Goal: Task Accomplishment & Management: Use online tool/utility

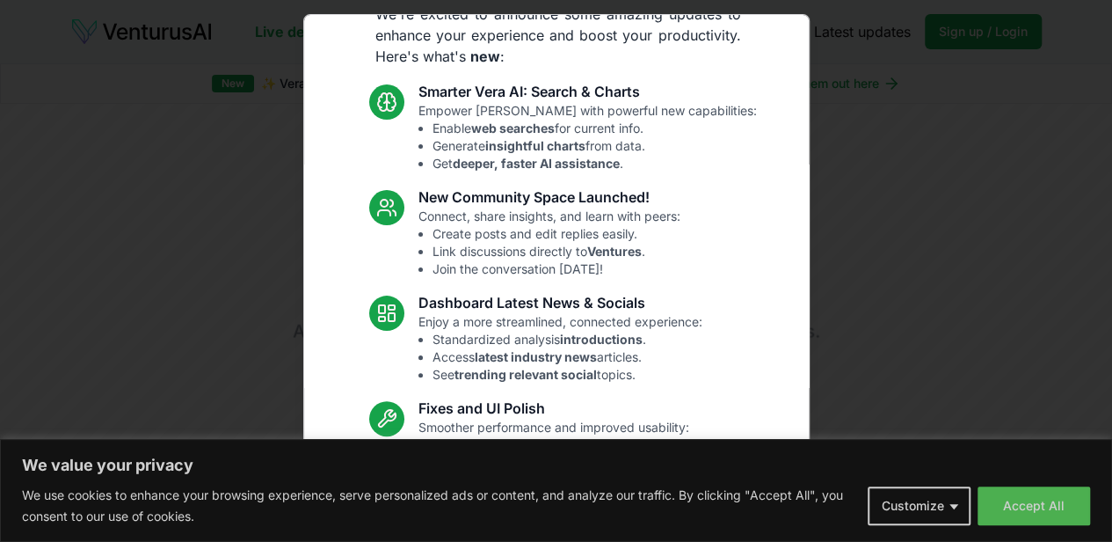
scroll to position [176, 0]
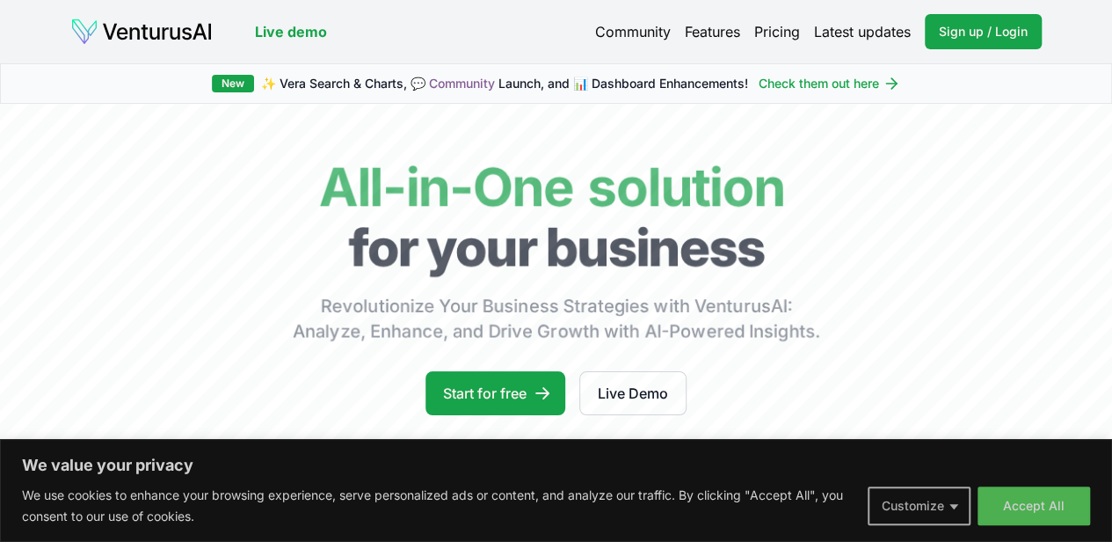
click at [929, 499] on button "Customize" at bounding box center [919, 505] width 103 height 39
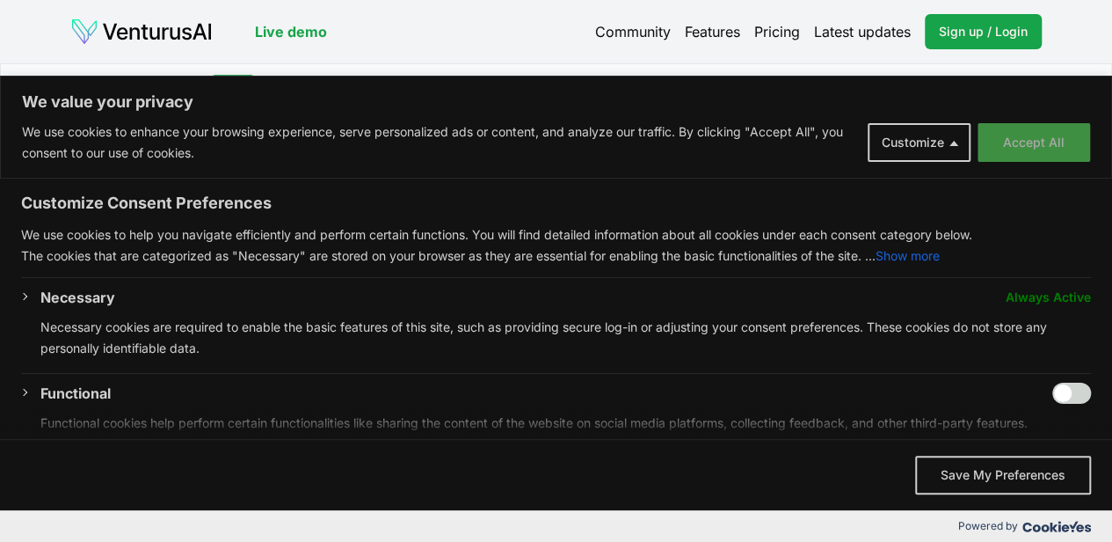
click at [1031, 142] on button "Accept All" at bounding box center [1034, 142] width 113 height 39
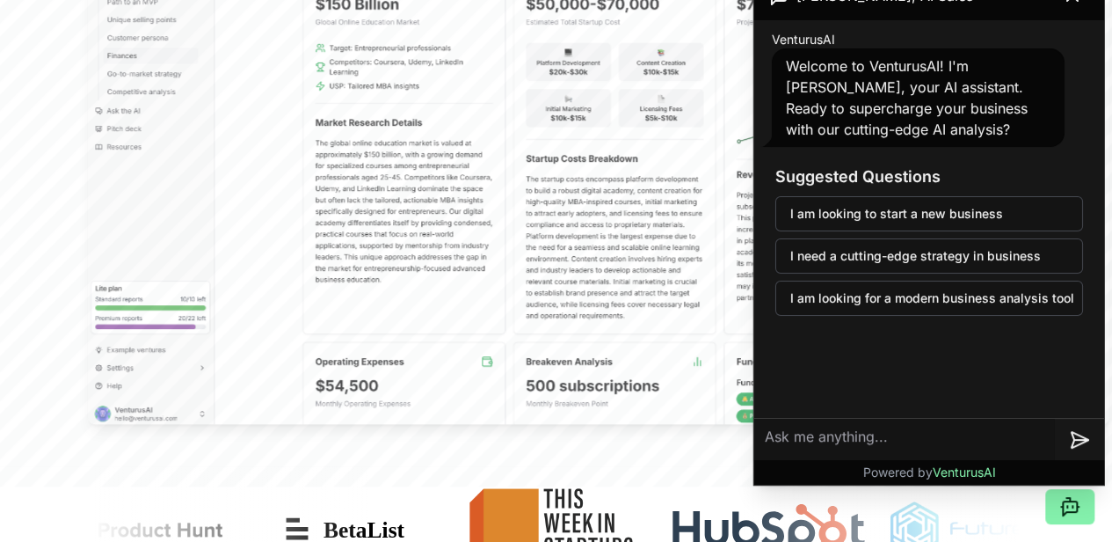
scroll to position [528, 0]
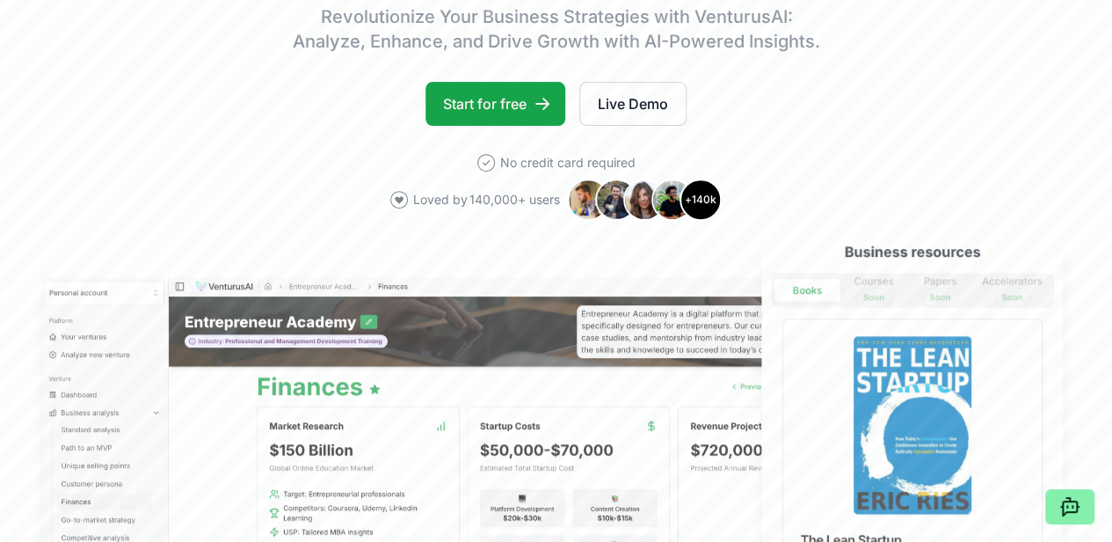
scroll to position [88, 0]
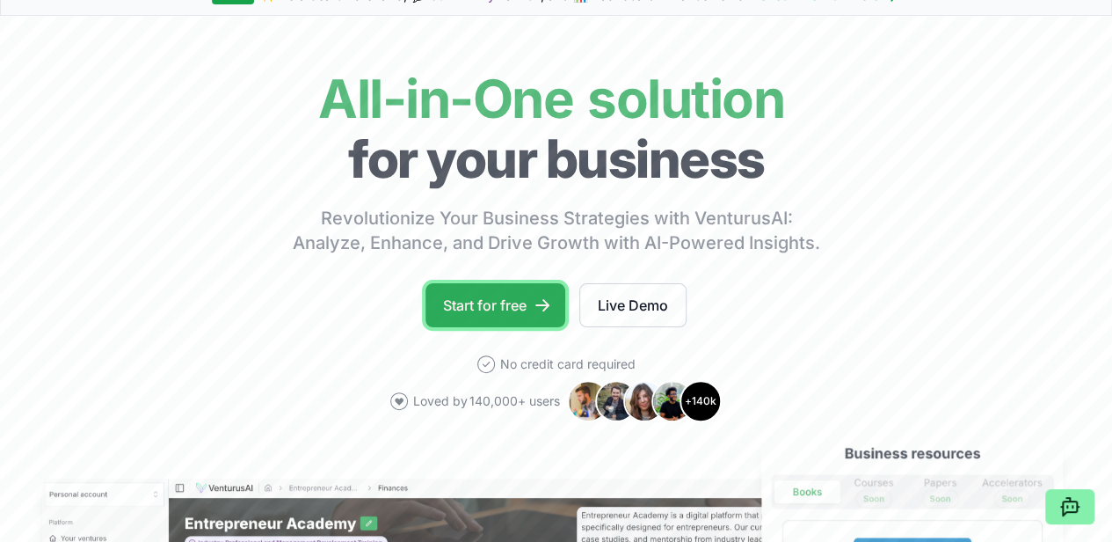
click at [489, 323] on link "Start for free" at bounding box center [496, 305] width 140 height 44
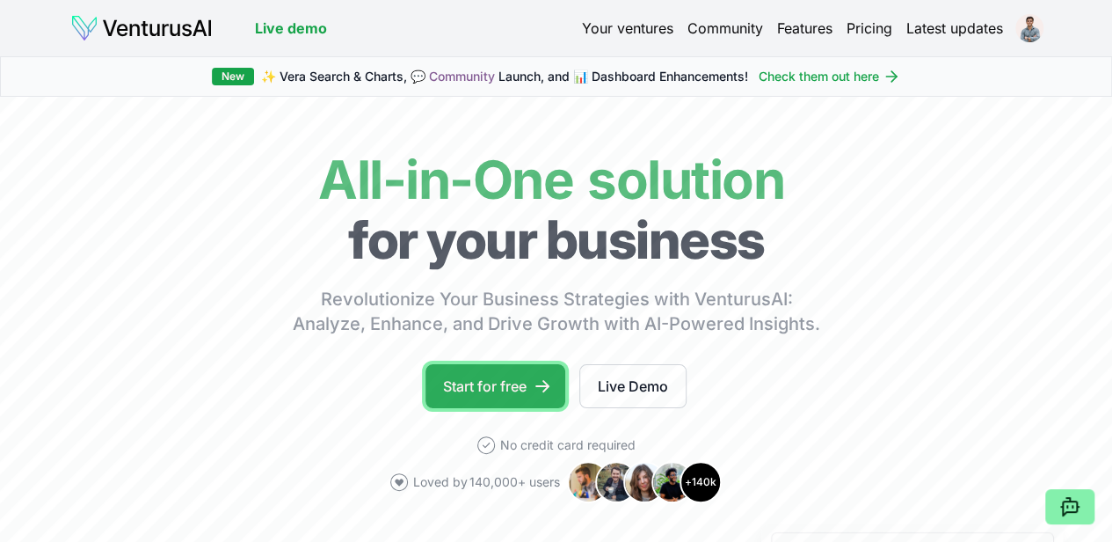
click at [514, 385] on link "Start for free" at bounding box center [496, 386] width 140 height 44
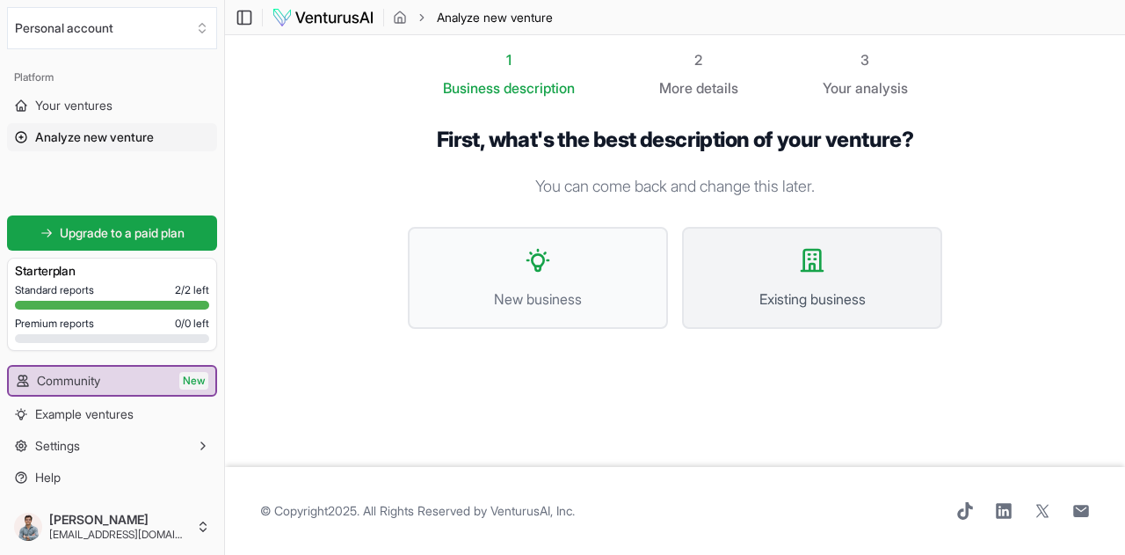
click at [819, 282] on button "Existing business" at bounding box center [812, 278] width 260 height 102
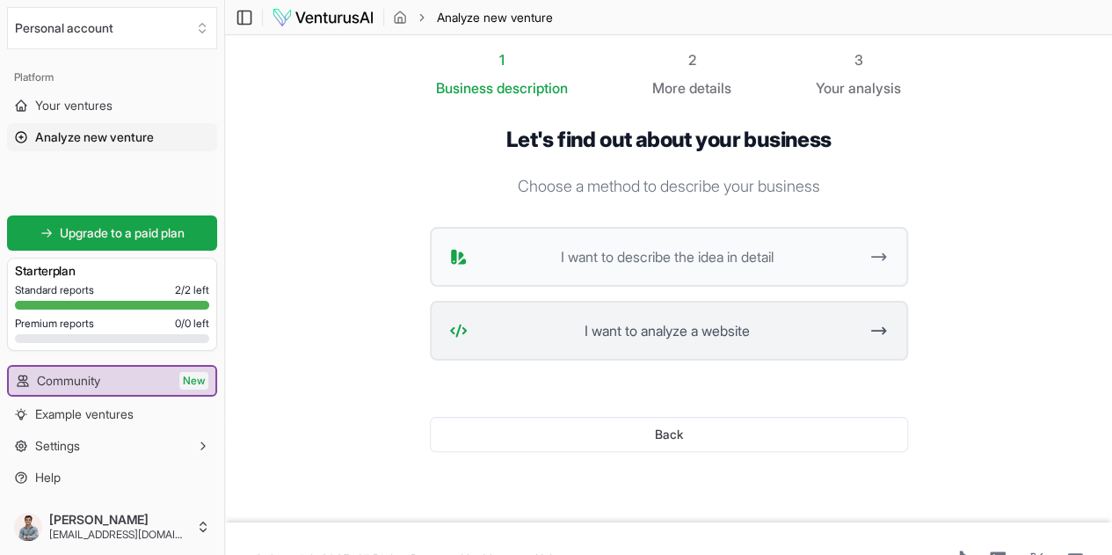
click at [554, 320] on span "I want to analyze a website" at bounding box center [667, 330] width 385 height 21
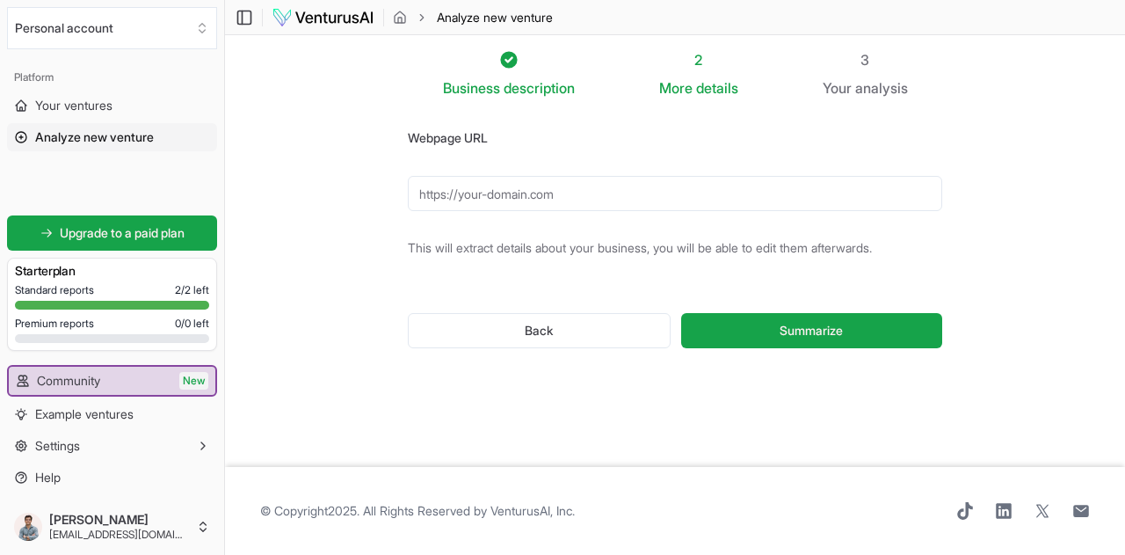
click at [693, 191] on input "Webpage URL" at bounding box center [675, 193] width 535 height 35
paste input "https://www.igeneris.com/"
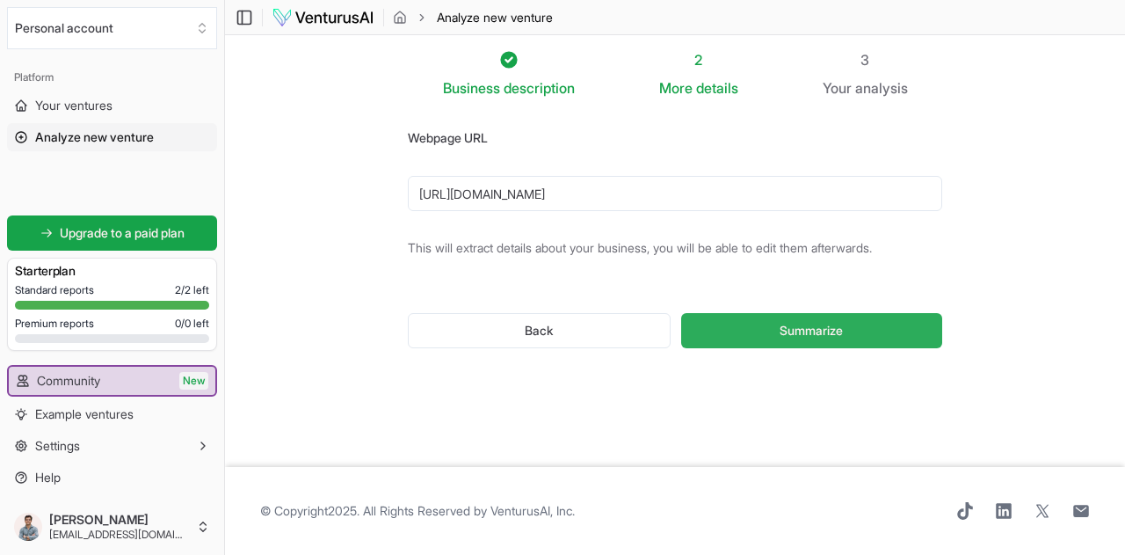
type input "https://www.igeneris.com/"
click at [788, 328] on span "Summarize" at bounding box center [811, 331] width 63 height 18
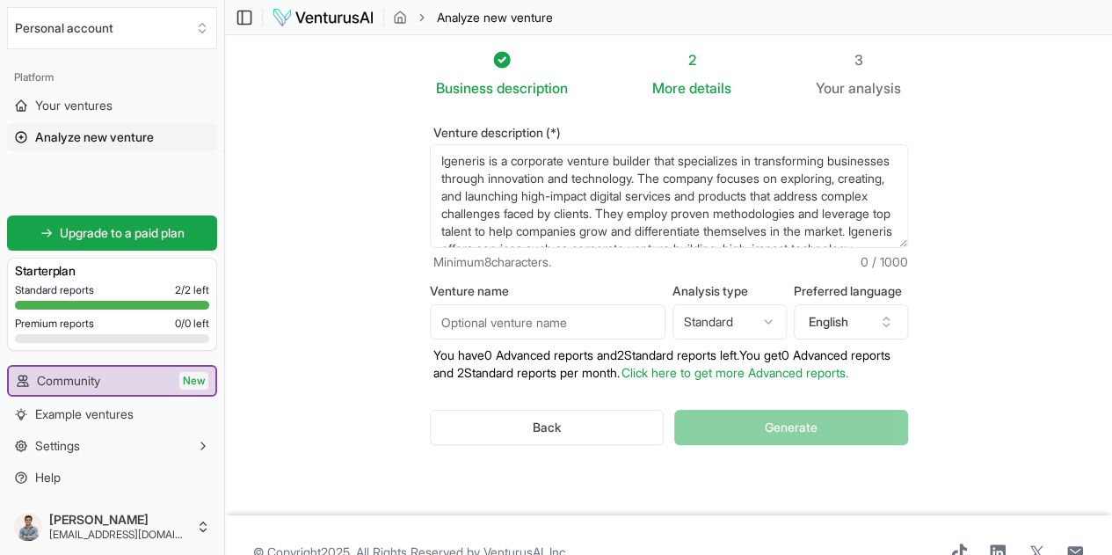
click at [472, 327] on input "Venture name" at bounding box center [548, 321] width 236 height 35
type input "Igeneris"
click at [533, 357] on p "You have 0 Advanced reports and 2 Standard reports left. Y ou get 0 Advanced re…" at bounding box center [669, 363] width 478 height 35
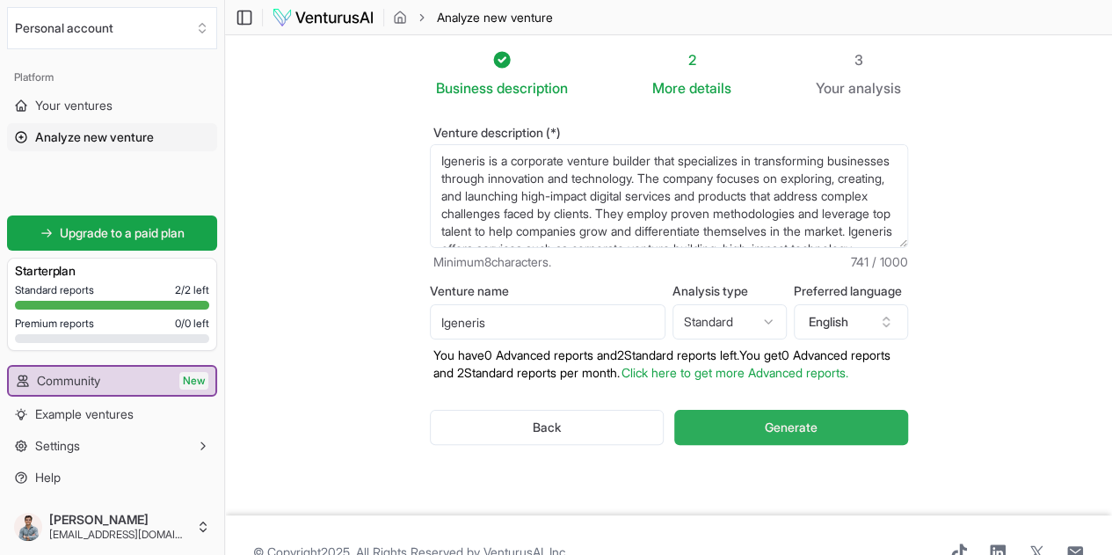
click at [719, 427] on button "Generate" at bounding box center [790, 427] width 233 height 35
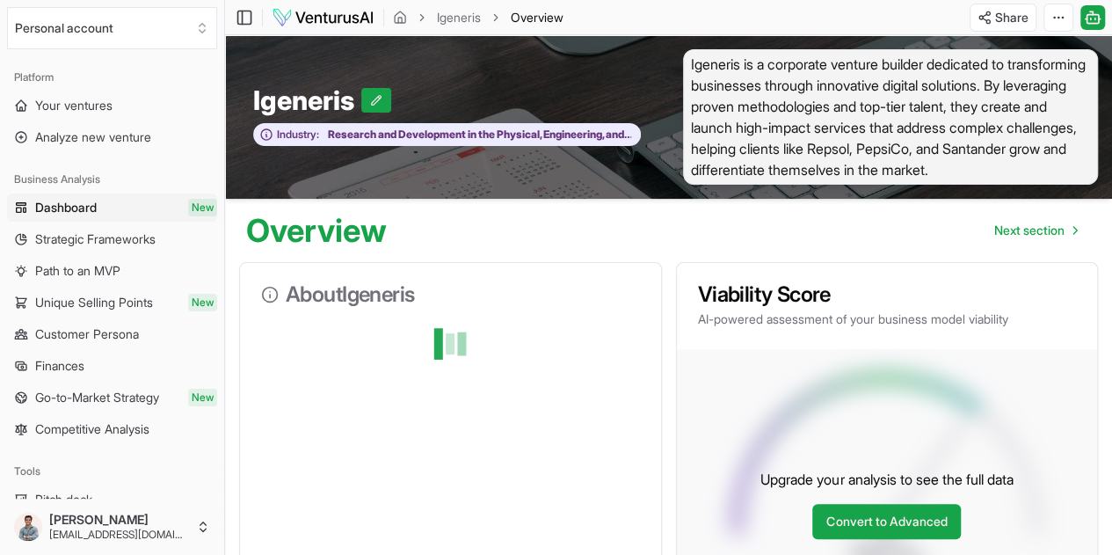
scroll to position [176, 0]
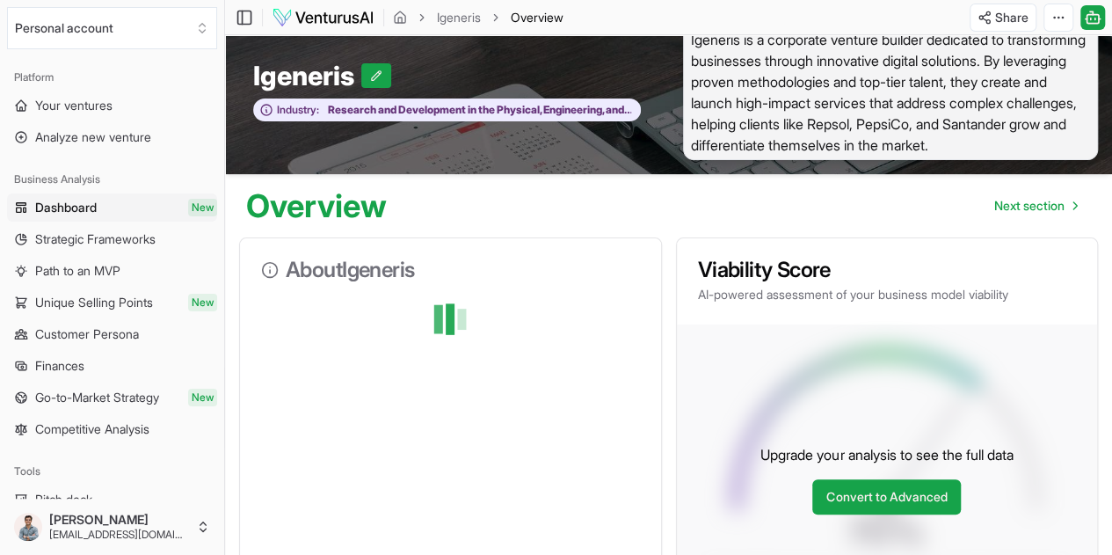
click at [526, 324] on div at bounding box center [450, 319] width 379 height 35
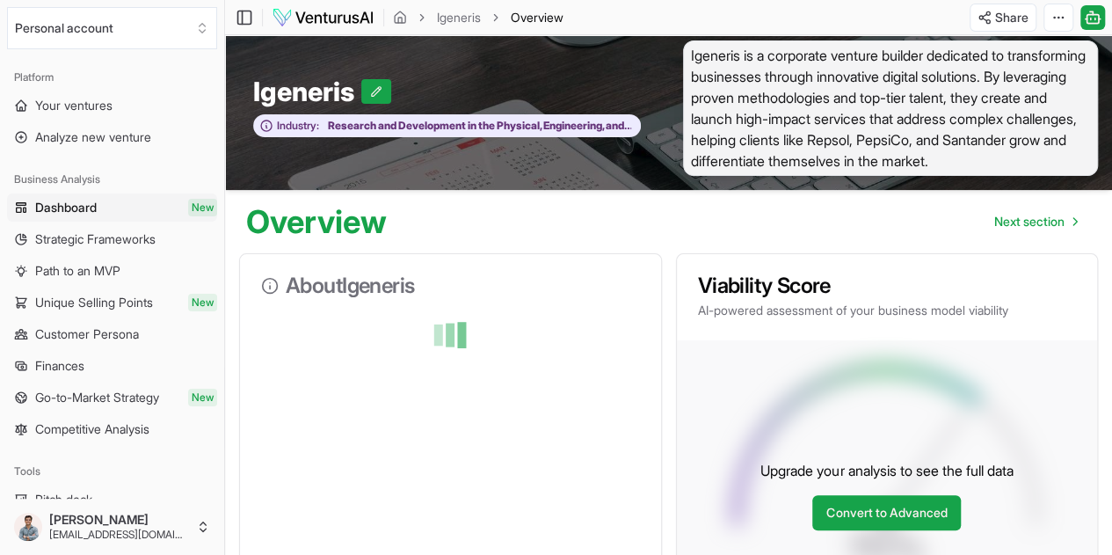
scroll to position [0, 0]
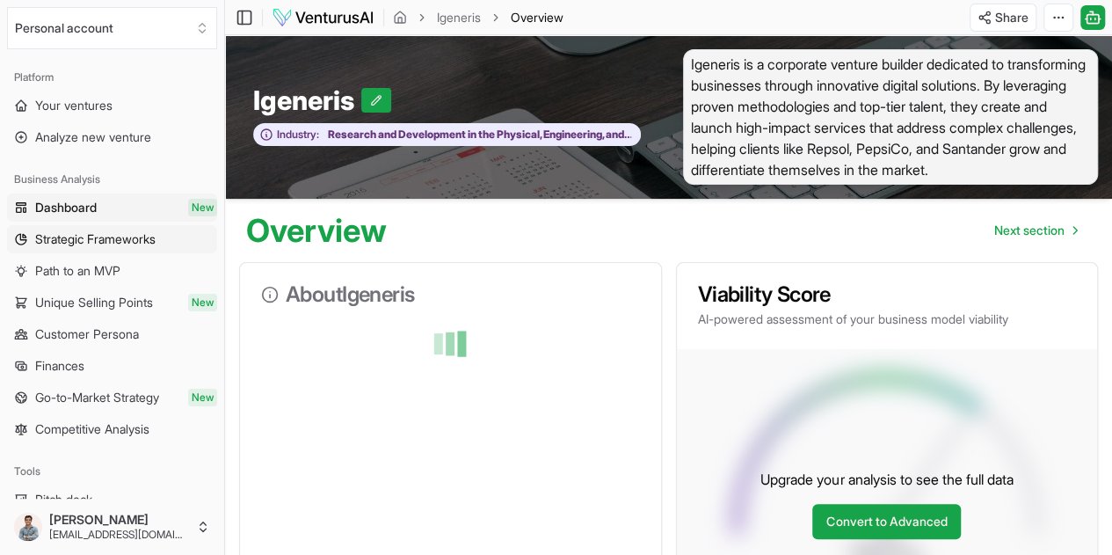
click at [114, 246] on span "Strategic Frameworks" at bounding box center [95, 239] width 120 height 18
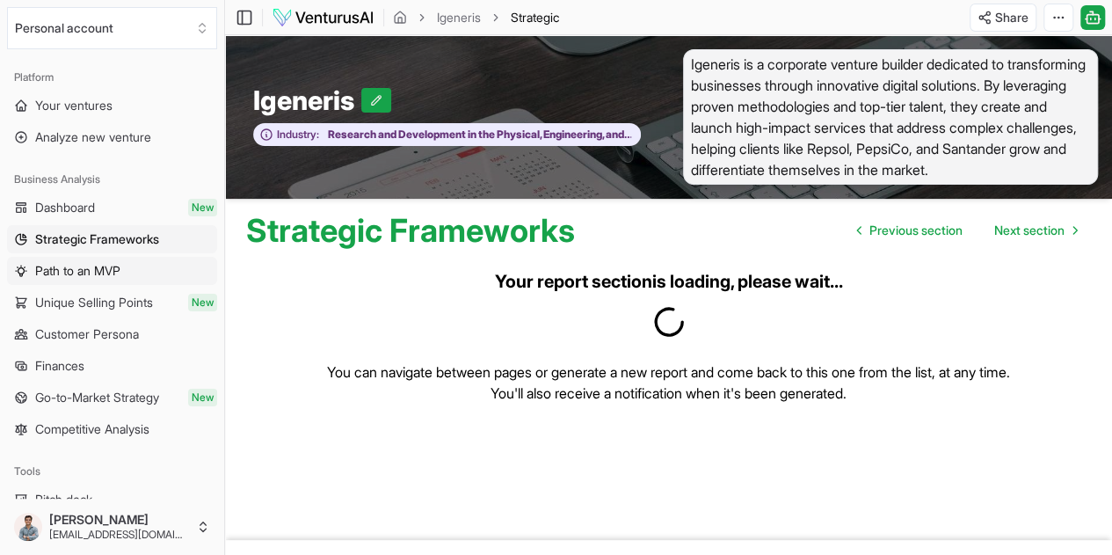
click at [84, 265] on span "Path to an MVP" at bounding box center [77, 271] width 85 height 18
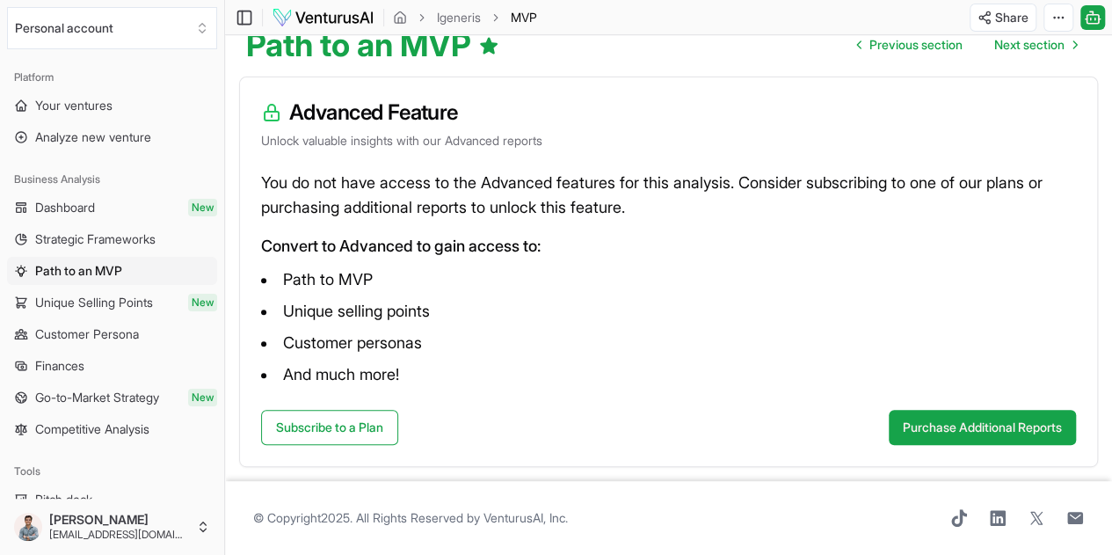
scroll to position [205, 0]
click at [146, 244] on span "Strategic Frameworks" at bounding box center [95, 239] width 120 height 18
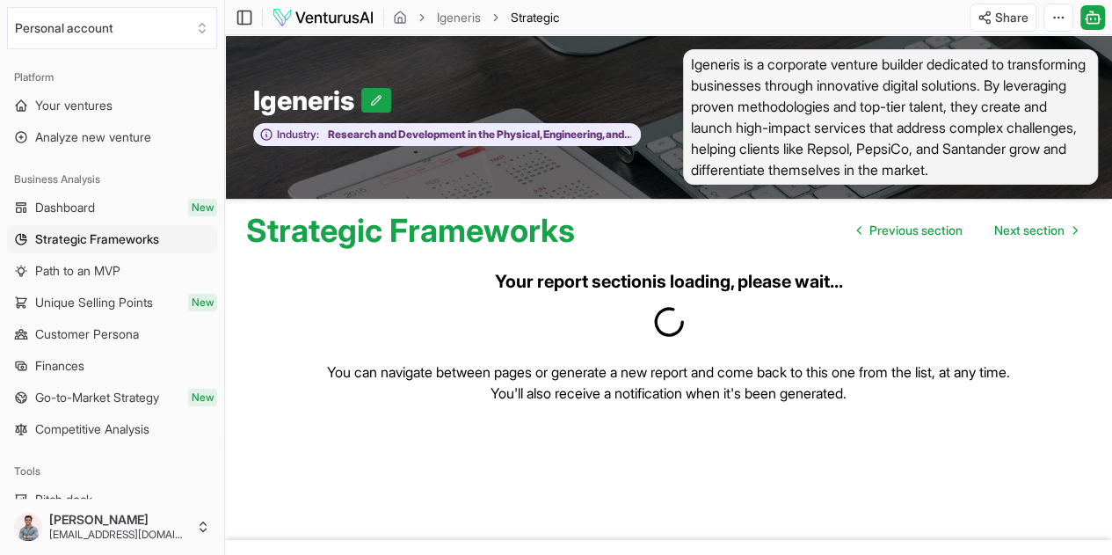
click at [116, 339] on span "Customer Persona" at bounding box center [87, 334] width 104 height 18
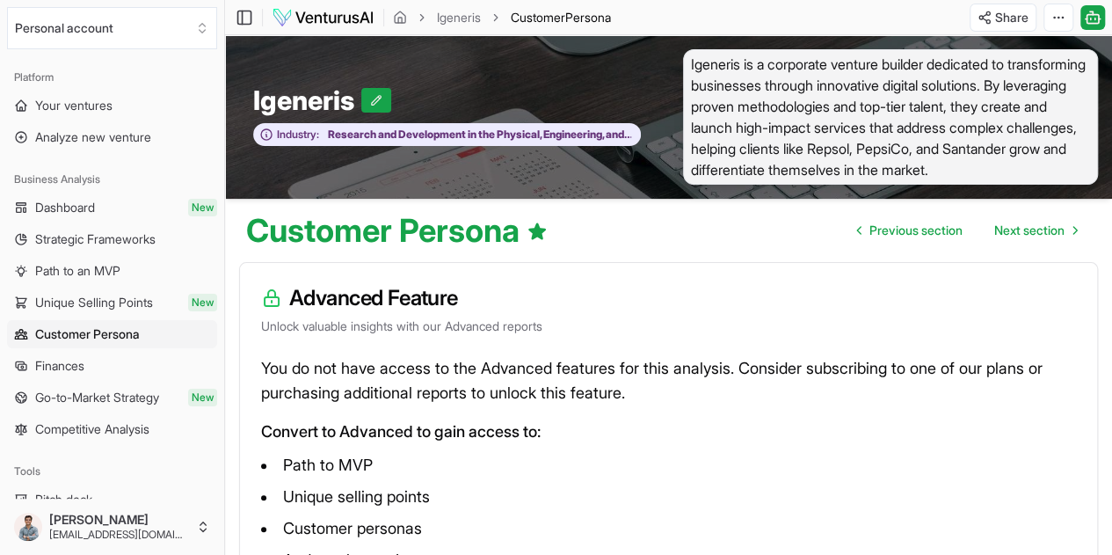
scroll to position [172, 0]
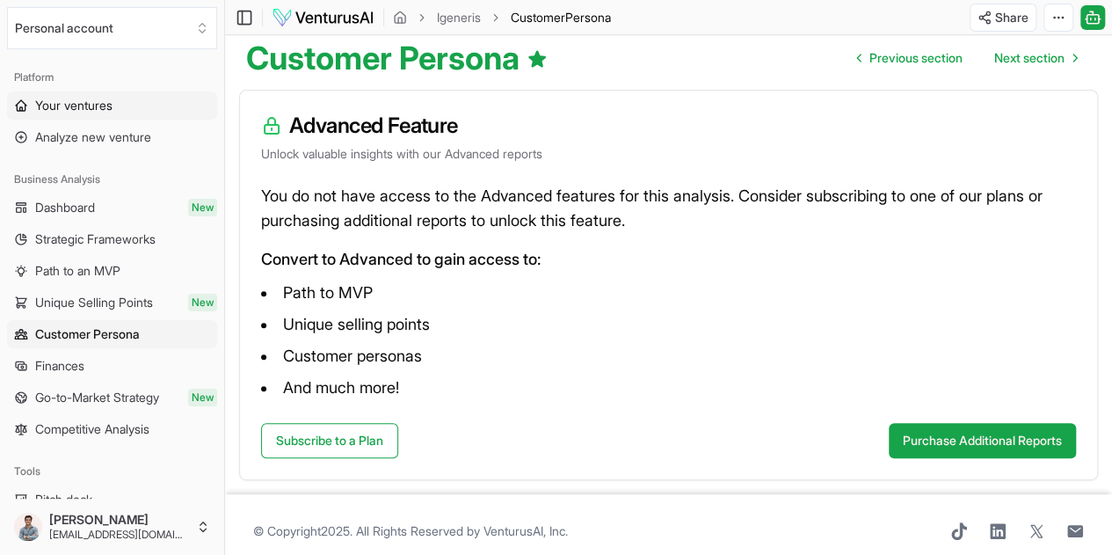
click at [111, 113] on span "Your ventures" at bounding box center [73, 106] width 77 height 18
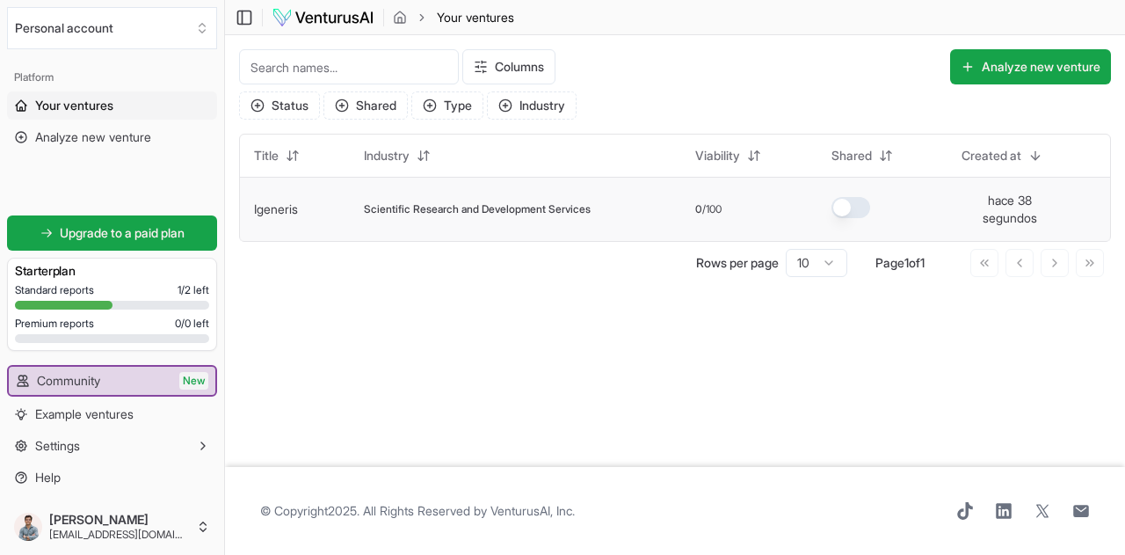
click at [415, 193] on td "Scientific Research and Development Services" at bounding box center [515, 209] width 331 height 64
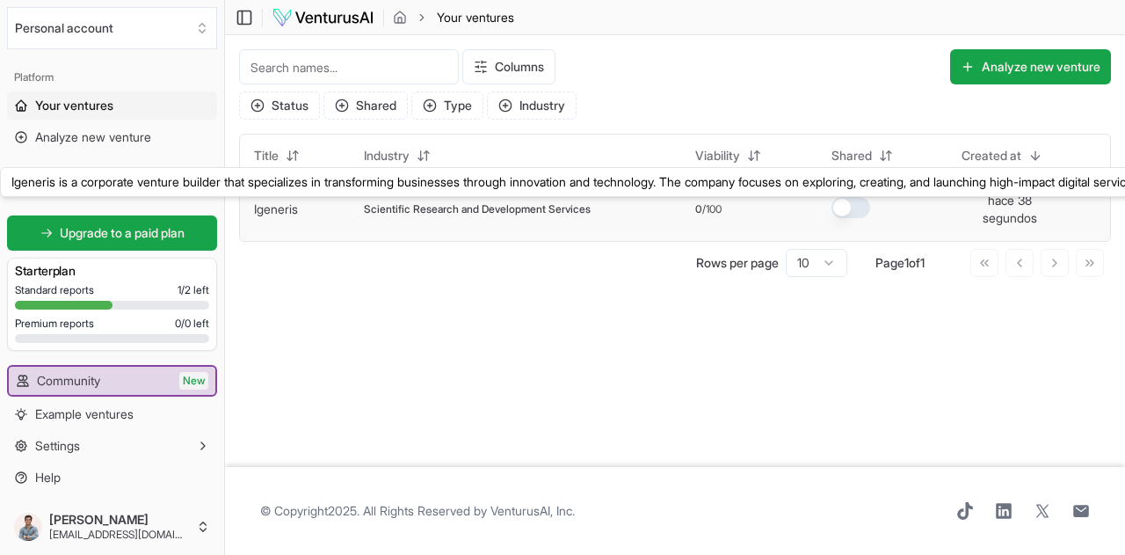
click at [266, 208] on link "Igeneris" at bounding box center [276, 208] width 44 height 15
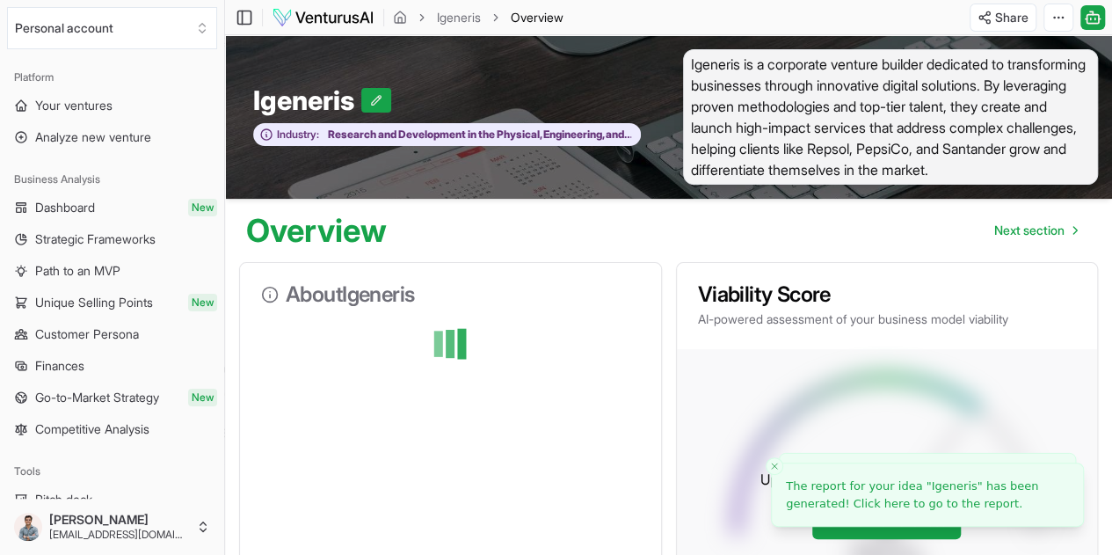
click at [107, 305] on span "Unique Selling Points" at bounding box center [94, 303] width 118 height 18
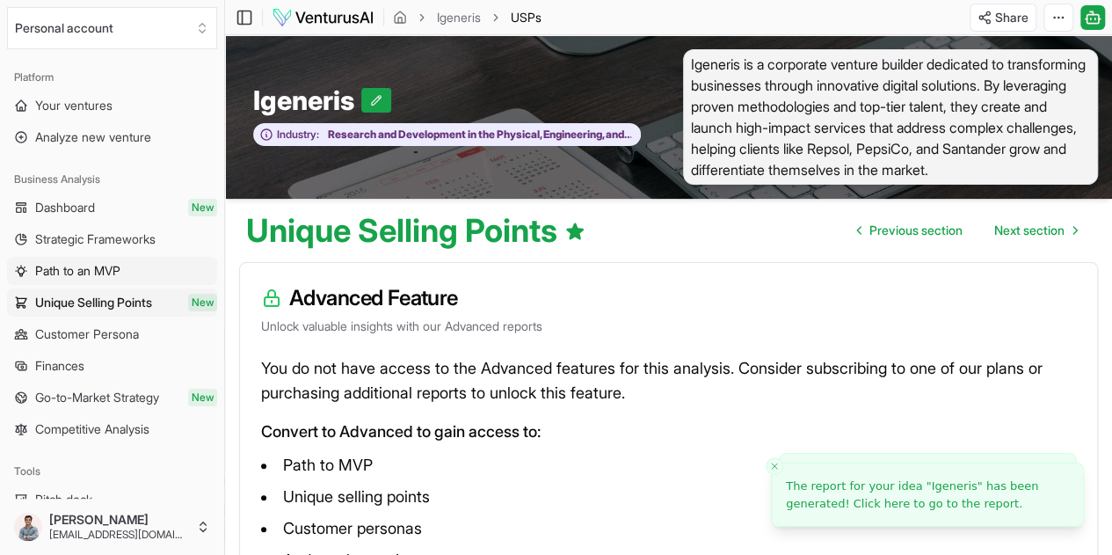
click at [114, 270] on span "Path to an MVP" at bounding box center [77, 271] width 85 height 18
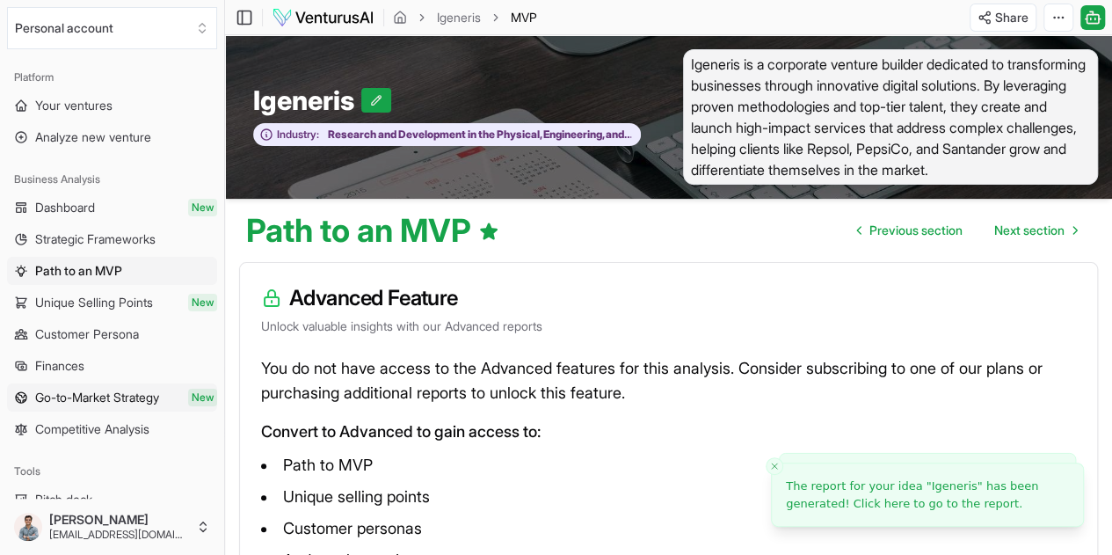
click at [130, 396] on span "Go-to-Market Strategy" at bounding box center [97, 398] width 124 height 18
